Goal: Task Accomplishment & Management: Complete application form

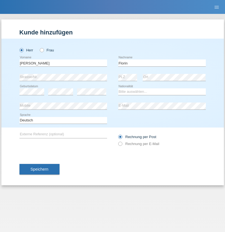
type input "Florin"
select select "RO"
select select "C"
select select "29"
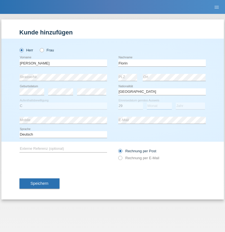
select select "02"
select select "2021"
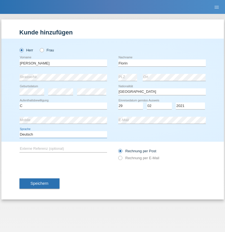
select select "en"
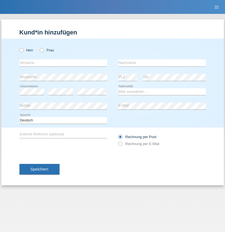
radio input "true"
click at [63, 63] on input "text" at bounding box center [62, 62] width 87 height 7
type input "[PERSON_NAME]"
click at [162, 63] on input "text" at bounding box center [161, 62] width 87 height 7
type input "Krebs"
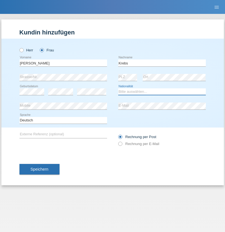
select select "CH"
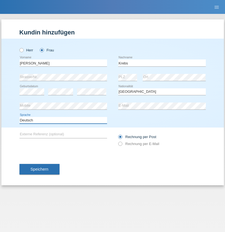
select select "en"
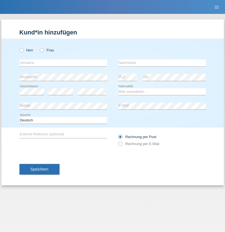
radio input "true"
click at [63, 63] on input "text" at bounding box center [62, 62] width 87 height 7
type input "Qovanaj"
click at [162, 63] on input "text" at bounding box center [161, 62] width 87 height 7
type input "Shaban"
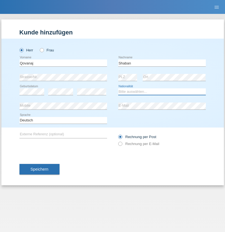
select select "CH"
radio input "true"
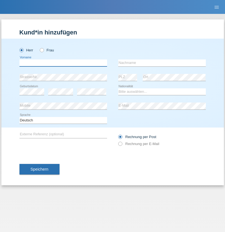
click at [63, 63] on input "text" at bounding box center [62, 62] width 87 height 7
type input "J"
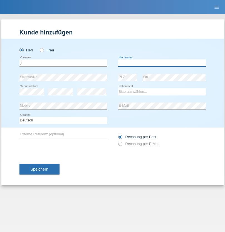
click at [162, 63] on input "text" at bounding box center [161, 62] width 87 height 7
type input "sarmento cavalcanti"
select select "PT"
select select "C"
select select "02"
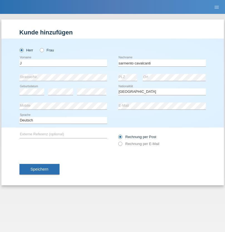
select select "09"
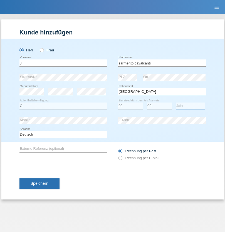
select select "2019"
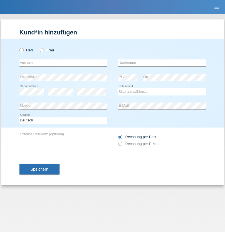
radio input "true"
click at [63, 63] on input "text" at bounding box center [62, 62] width 87 height 7
type input "G"
click at [162, 63] on input "text" at bounding box center [161, 62] width 87 height 7
type input "Umar"
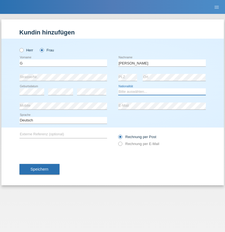
select select "CH"
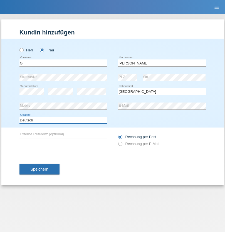
select select "en"
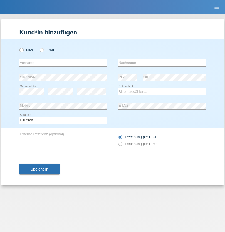
radio input "true"
click at [63, 63] on input "text" at bounding box center [62, 62] width 87 height 7
type input "Varodi"
click at [162, 63] on input "text" at bounding box center [161, 62] width 87 height 7
type input "Zoltan"
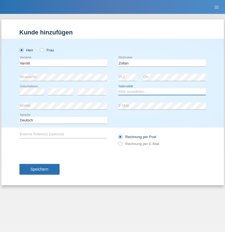
select select "UA"
select select "C"
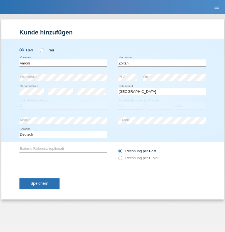
select select "10"
select select "2021"
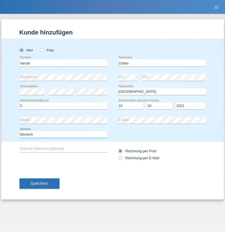
select select "en"
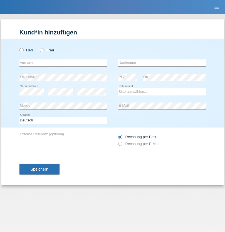
radio input "true"
click at [63, 63] on input "text" at bounding box center [62, 62] width 87 height 7
type input "Samira"
click at [162, 63] on input "text" at bounding box center [161, 62] width 87 height 7
type input "Bachofen"
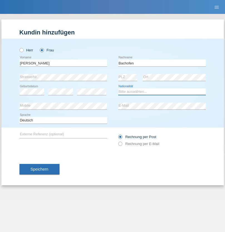
select select "CH"
radio input "true"
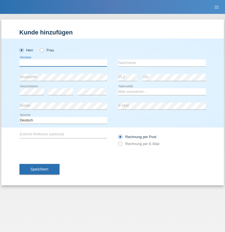
click at [63, 63] on input "text" at bounding box center [62, 62] width 87 height 7
type input "Volkan"
click at [162, 63] on input "text" at bounding box center [161, 62] width 87 height 7
type input "Laçın"
select select "TR"
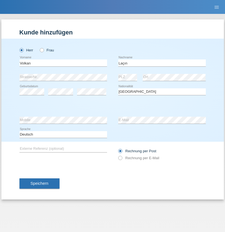
select select "C"
select select "06"
select select "04"
select select "2021"
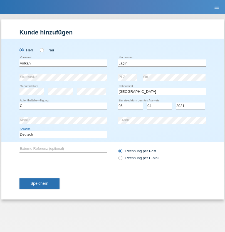
select select "en"
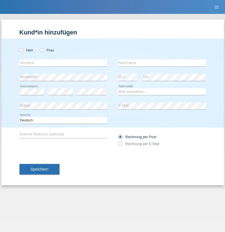
radio input "true"
click at [63, 63] on input "text" at bounding box center [62, 62] width 87 height 7
type input "Volkan"
click at [162, 63] on input "text" at bounding box center [161, 62] width 87 height 7
type input "Laçın"
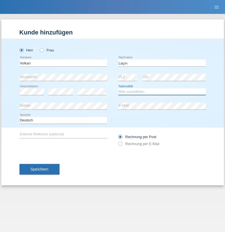
select select "TR"
select select "C"
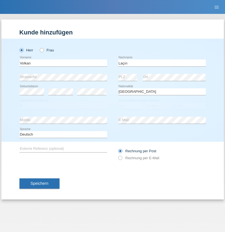
select select "06"
select select "04"
select select "2021"
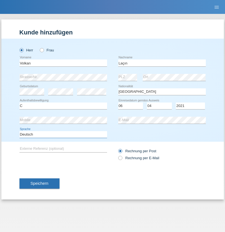
select select "en"
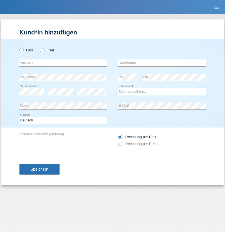
radio input "true"
click at [63, 63] on input "text" at bounding box center [62, 62] width 87 height 7
type input "[PERSON_NAME]"
click at [162, 63] on input "text" at bounding box center [161, 62] width 87 height 7
type input "löffel"
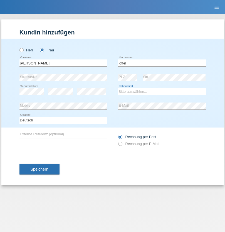
select select "CH"
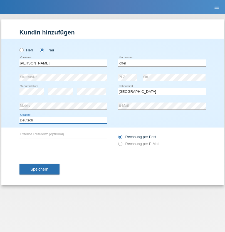
select select "en"
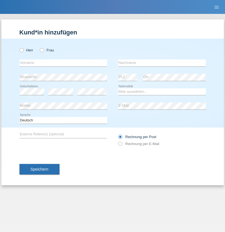
radio input "true"
click at [63, 63] on input "text" at bounding box center [62, 62] width 87 height 7
type input "Matusa"
click at [162, 63] on input "text" at bounding box center [161, 62] width 87 height 7
type input "Marian valentin"
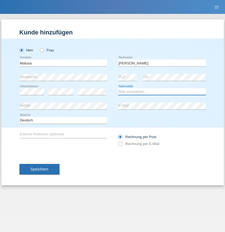
select select "RO"
select select "C"
select select "01"
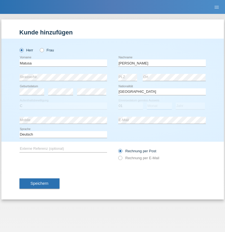
select select "06"
select select "2016"
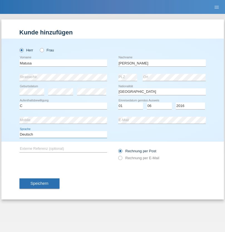
select select "en"
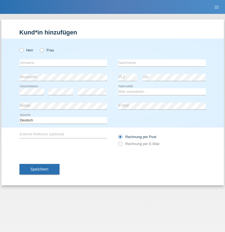
radio input "true"
click at [63, 63] on input "text" at bounding box center [62, 62] width 87 height 7
type input "[PERSON_NAME]"
click at [162, 63] on input "text" at bounding box center [161, 62] width 87 height 7
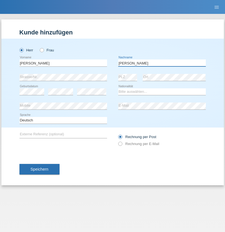
type input "Keller"
select select "CH"
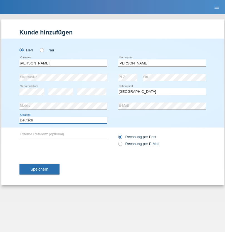
select select "en"
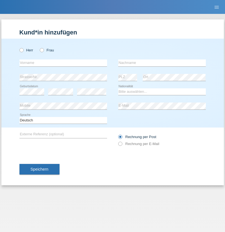
radio input "true"
click at [63, 63] on input "text" at bounding box center [62, 62] width 87 height 7
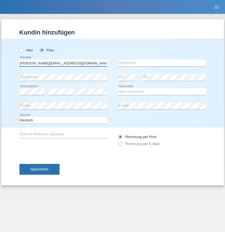
type input "[PERSON_NAME][EMAIL_ADDRESS][DOMAIN_NAME]"
click at [162, 63] on input "text" at bounding box center [161, 62] width 87 height 7
type input "Hylaj"
select select "CH"
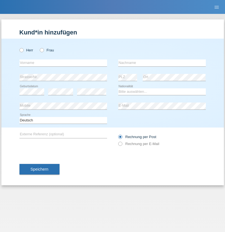
radio input "true"
click at [63, 63] on input "text" at bounding box center [62, 62] width 87 height 7
type input "luka"
click at [162, 63] on input "text" at bounding box center [161, 62] width 87 height 7
type input "kocic"
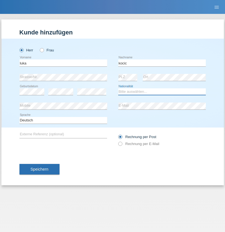
select select "RS"
select select "C"
select select "21"
select select "04"
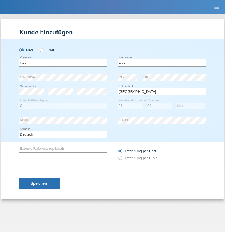
select select "1999"
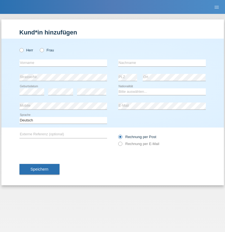
radio input "true"
click at [63, 63] on input "text" at bounding box center [62, 62] width 87 height 7
type input "Marian"
click at [162, 63] on input "text" at bounding box center [161, 62] width 87 height 7
type input "Matusa"
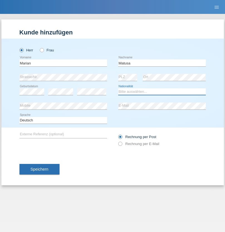
select select "RO"
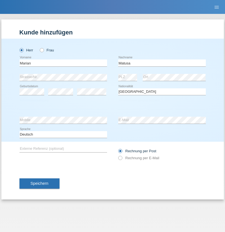
select select "C"
select select "01"
select select "06"
select select "2016"
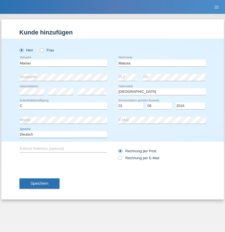
select select "en"
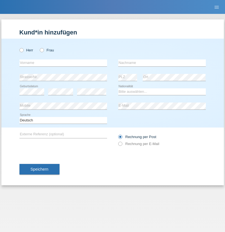
radio input "true"
click at [63, 63] on input "text" at bounding box center [62, 62] width 87 height 7
type input "Marco"
click at [162, 63] on input "text" at bounding box center [161, 62] width 87 height 7
type input "Weinlein"
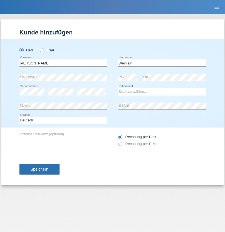
select select "CH"
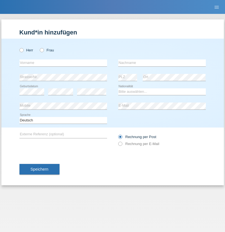
radio input "true"
click at [63, 63] on input "text" at bounding box center [62, 62] width 87 height 7
type input "Jashari lmeri"
click at [162, 63] on input "text" at bounding box center [161, 62] width 87 height 7
type input "Rabije"
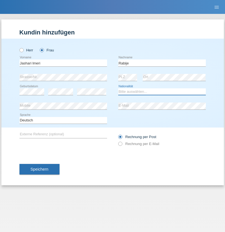
select select "CH"
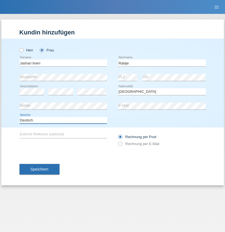
select select "en"
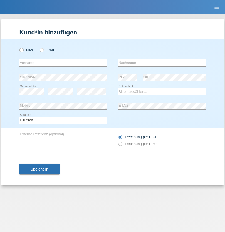
radio input "true"
click at [63, 63] on input "text" at bounding box center [62, 62] width 87 height 7
type input "firat"
click at [162, 63] on input "text" at bounding box center [161, 62] width 87 height 7
type input "kara"
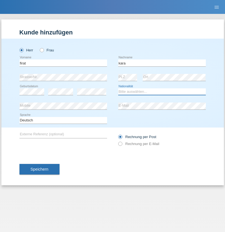
select select "CH"
radio input "true"
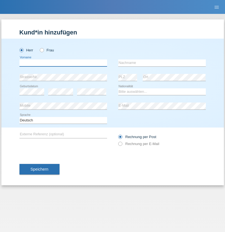
click at [63, 63] on input "text" at bounding box center [62, 62] width 87 height 7
type input "Gigov"
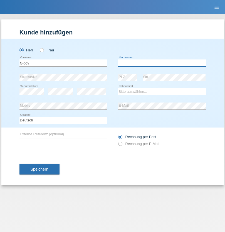
click at [162, 63] on input "text" at bounding box center [161, 62] width 87 height 7
type input "Zhan"
select select "BG"
select select "C"
select select "23"
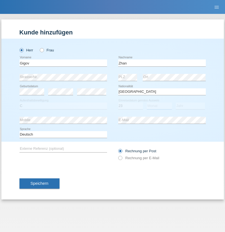
select select "10"
select select "2021"
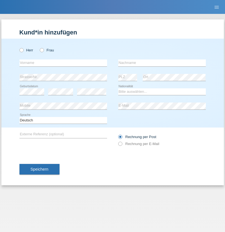
radio input "true"
click at [63, 63] on input "text" at bounding box center [62, 62] width 87 height 7
type input "Amand"
click at [162, 63] on input "text" at bounding box center [161, 62] width 87 height 7
type input "Pires"
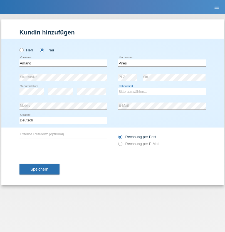
select select "CH"
radio input "true"
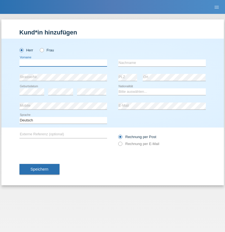
click at [63, 63] on input "text" at bounding box center [62, 62] width 87 height 7
type input "Anwar"
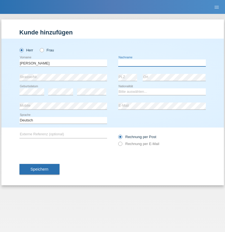
click at [162, 63] on input "text" at bounding box center [161, 62] width 87 height 7
type input "Saidi"
select select "CH"
radio input "true"
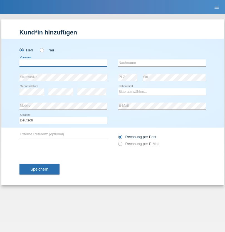
click at [63, 63] on input "text" at bounding box center [62, 62] width 87 height 7
type input "[PERSON_NAME]"
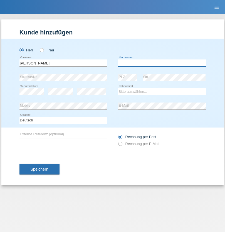
click at [162, 63] on input "text" at bounding box center [161, 62] width 87 height 7
type input "[PERSON_NAME]"
select select "PT"
select select "C"
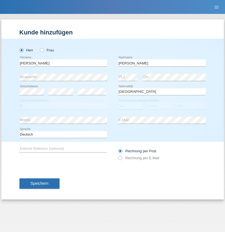
select select "23"
select select "08"
select select "2021"
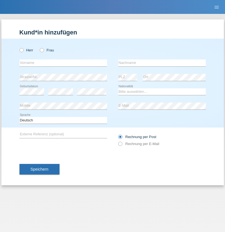
radio input "true"
click at [63, 63] on input "text" at bounding box center [62, 62] width 87 height 7
type input "[PERSON_NAME]"
click at [162, 63] on input "text" at bounding box center [161, 62] width 87 height 7
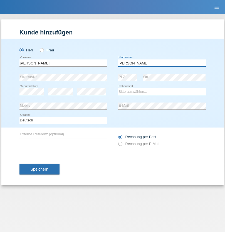
type input "[PERSON_NAME]"
select select "CH"
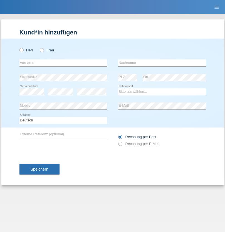
radio input "true"
click at [63, 63] on input "text" at bounding box center [62, 62] width 87 height 7
type input "Szilvia"
click at [162, 63] on input "text" at bounding box center [161, 62] width 87 height 7
type input "Olakh"
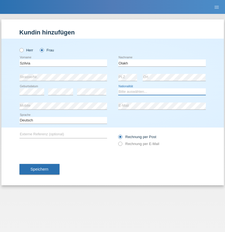
select select "UA"
select select "C"
select select "17"
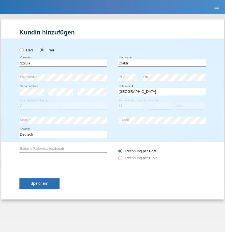
select select "09"
select select "2021"
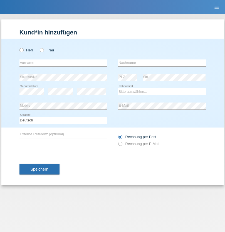
radio input "true"
click at [63, 63] on input "text" at bounding box center [62, 62] width 87 height 7
type input "Asrit"
click at [162, 63] on input "text" at bounding box center [161, 62] width 87 height 7
type input "Kupa"
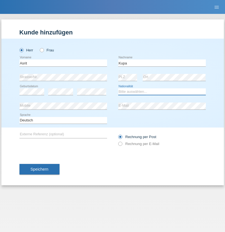
select select "MK"
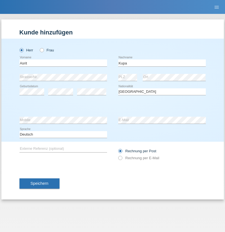
select select "C"
select select "27"
select select "05"
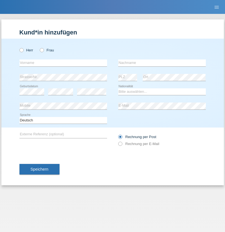
radio input "true"
click at [63, 63] on input "text" at bounding box center [62, 62] width 87 height 7
type input "[PERSON_NAME]"
click at [162, 63] on input "text" at bounding box center [161, 62] width 87 height 7
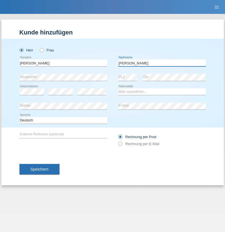
type input "Abbas"
select select "SY"
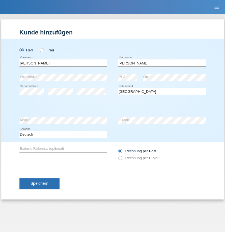
select select "C"
select select "17"
select select "09"
select select "2021"
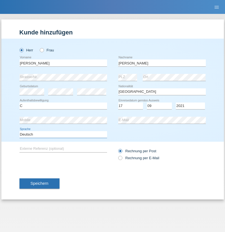
select select "en"
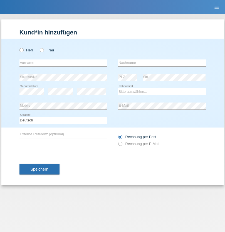
radio input "true"
select select "CH"
radio input "true"
click at [63, 63] on input "text" at bounding box center [62, 62] width 87 height 7
type input "[PERSON_NAME]"
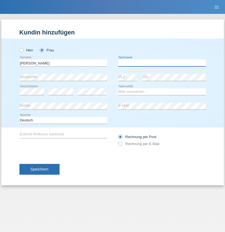
click at [162, 63] on input "text" at bounding box center [161, 62] width 87 height 7
type input "Bacic"
select select "CH"
